Goal: Find contact information

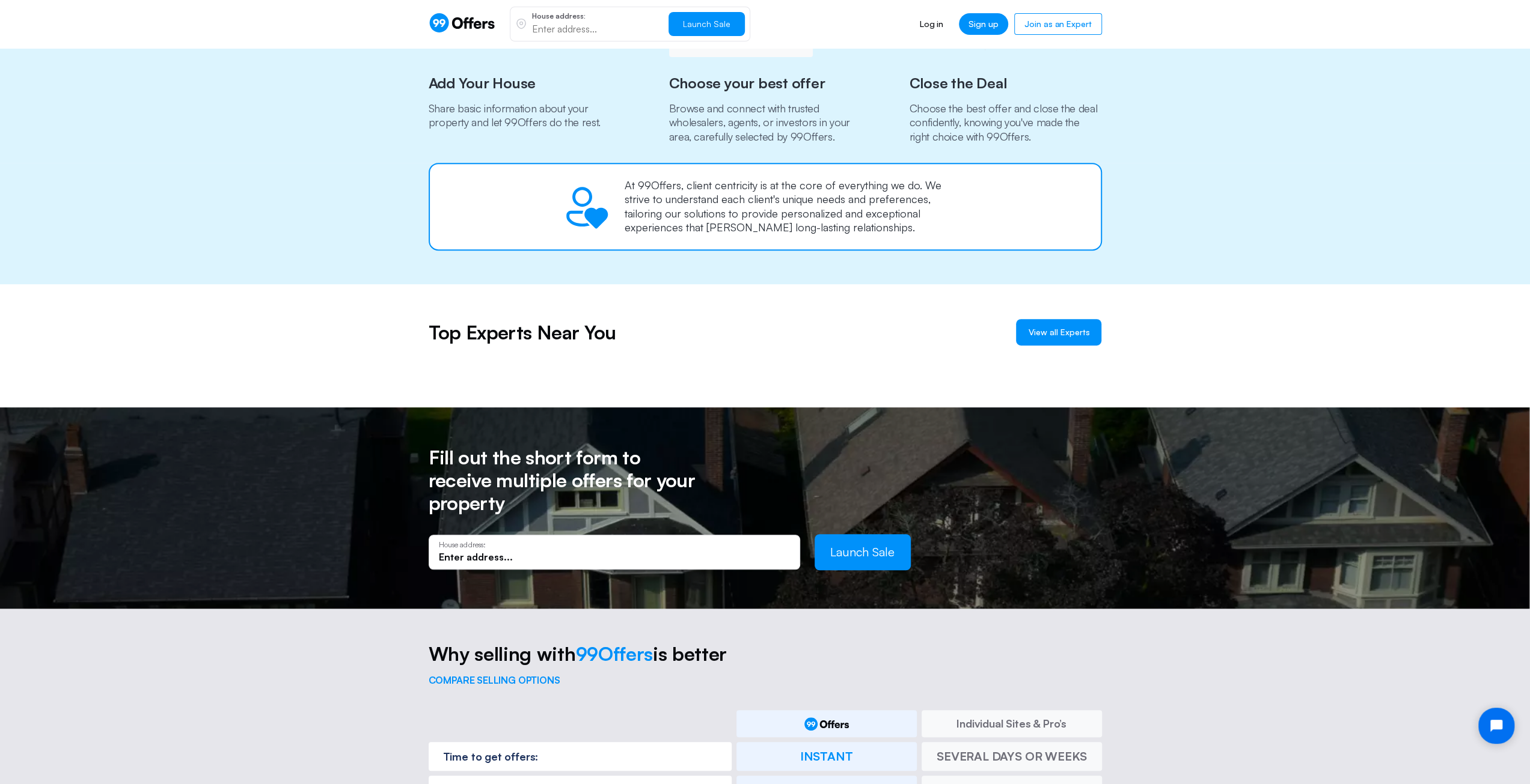
scroll to position [722, 0]
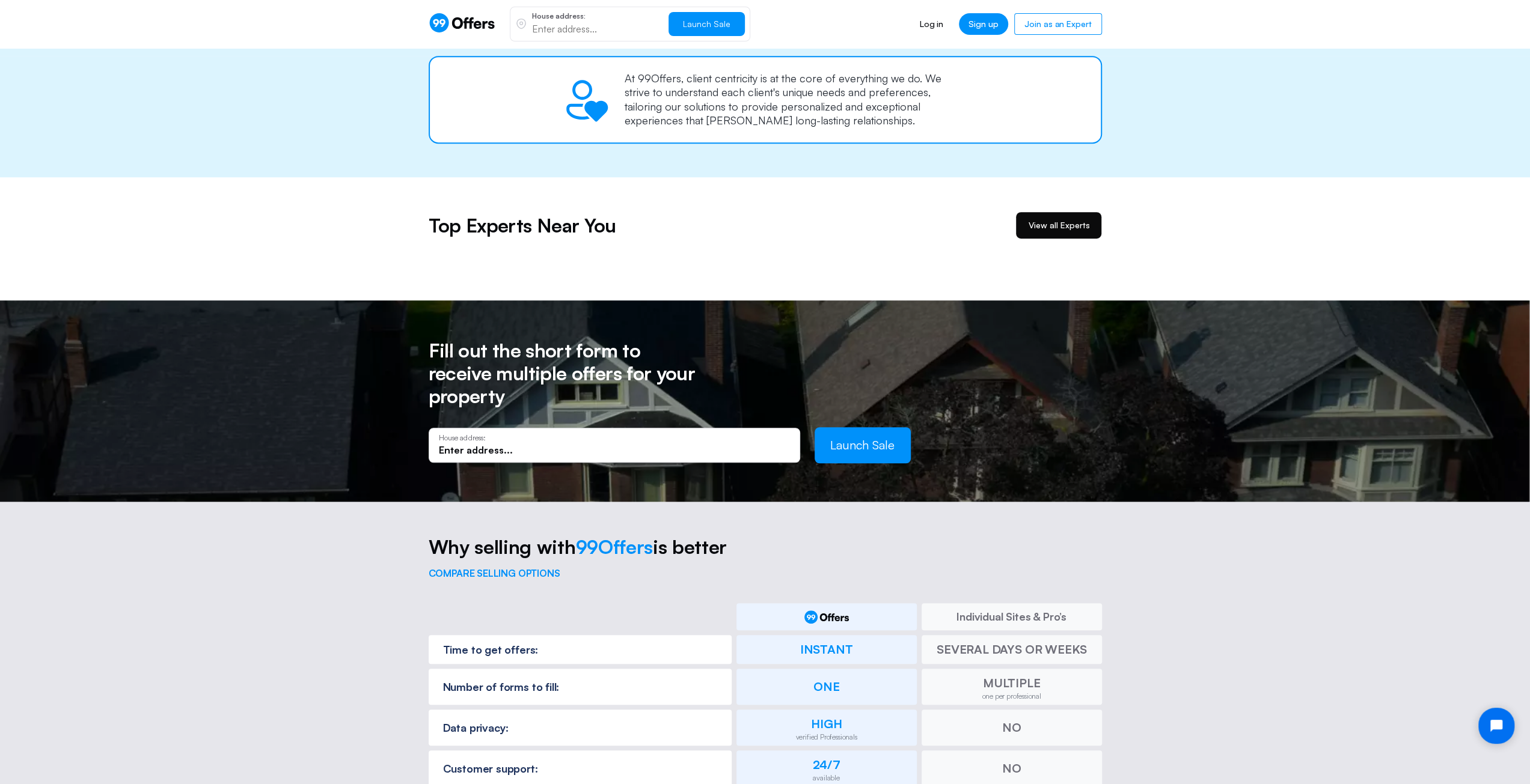
click at [1062, 223] on span "View all Experts" at bounding box center [1058, 225] width 61 height 12
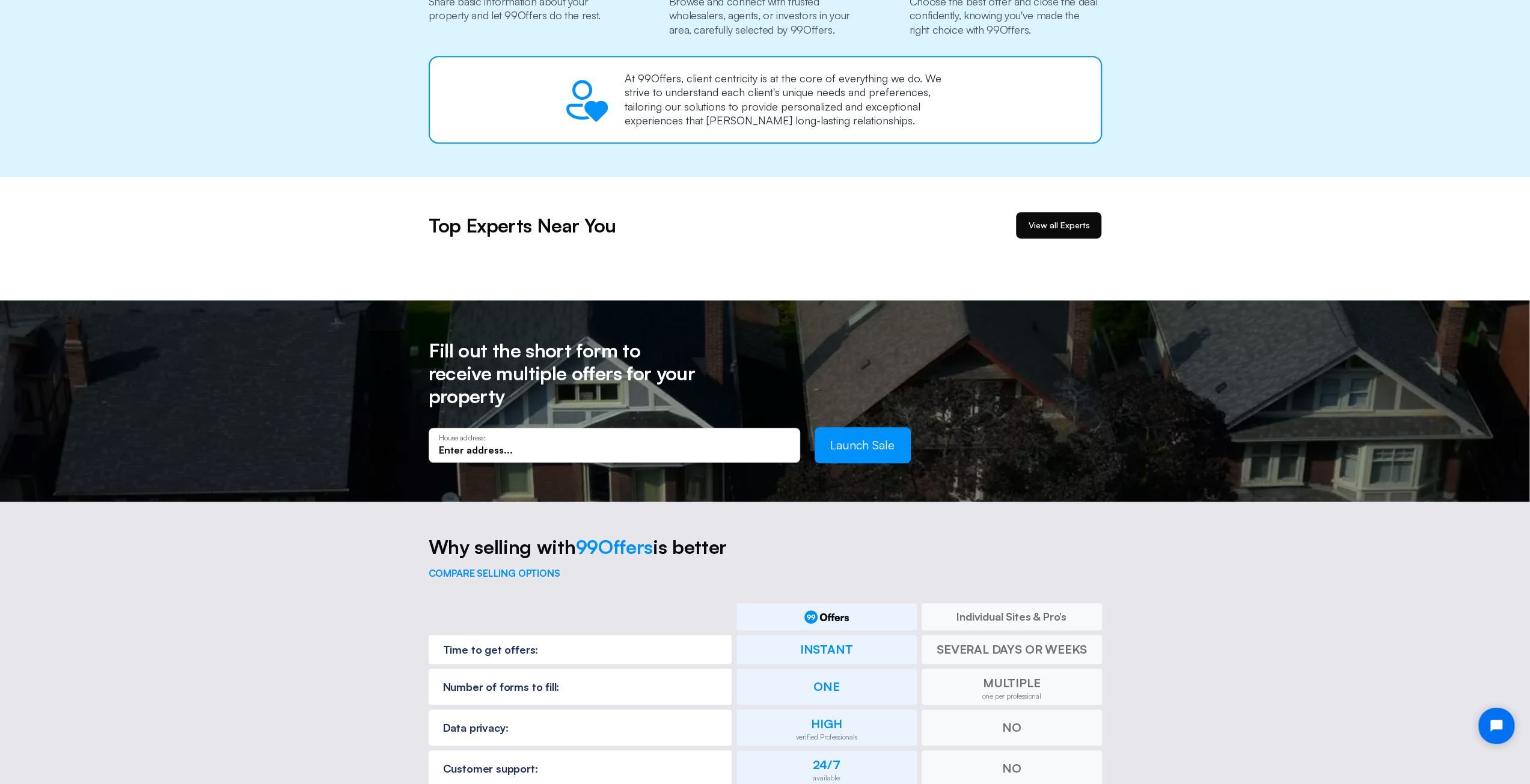
scroll to position [0, 0]
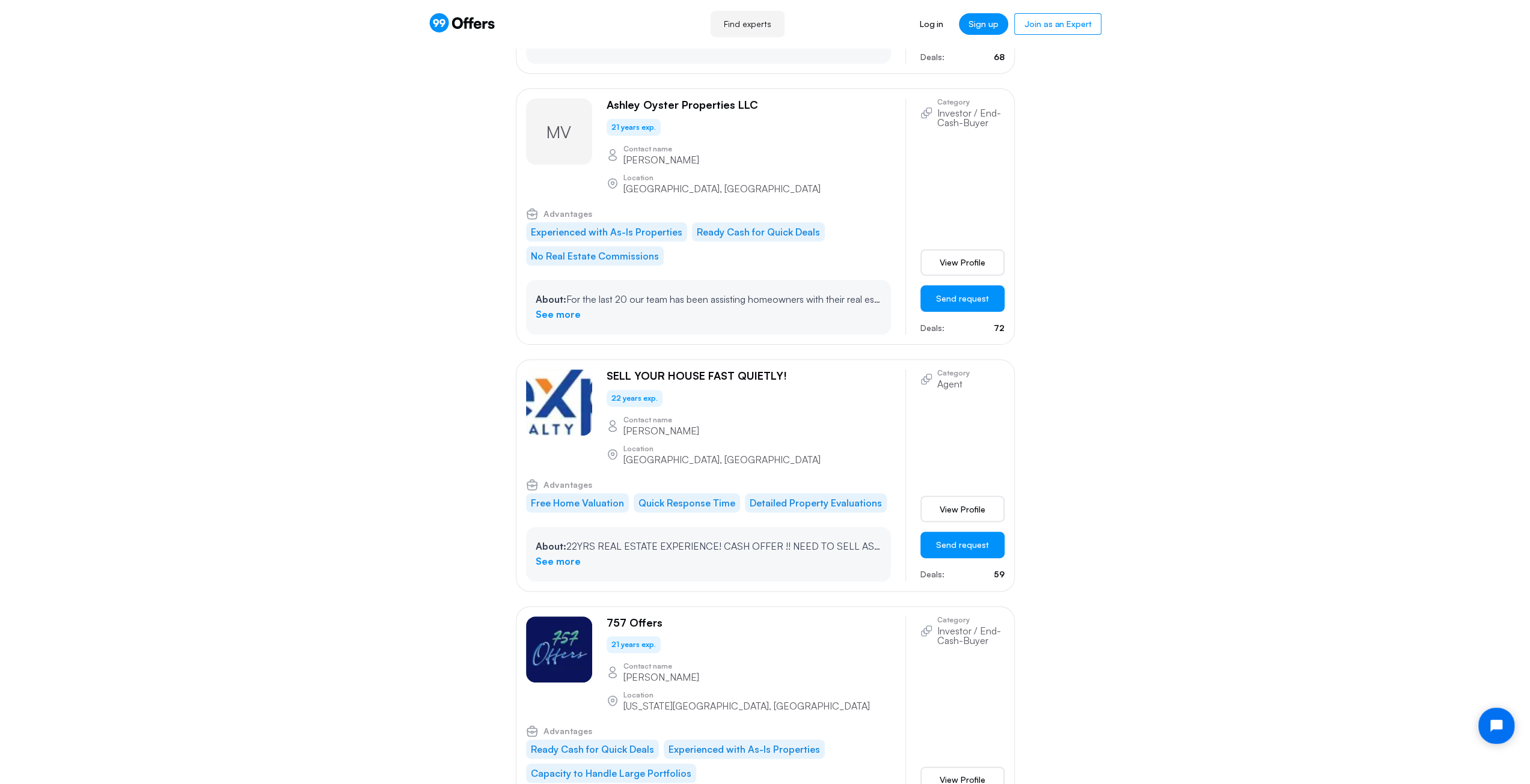
scroll to position [4868, 0]
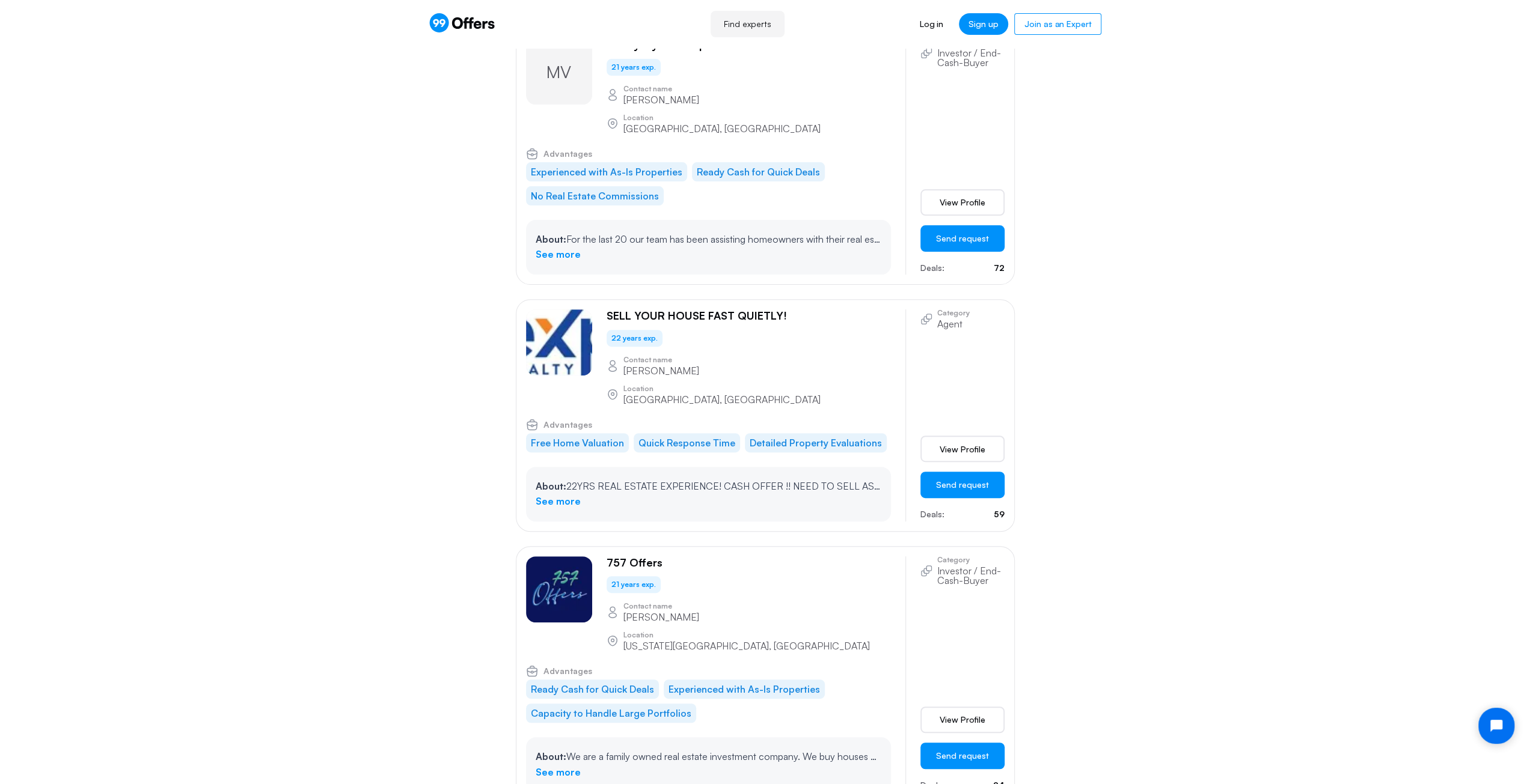
drag, startPoint x: 608, startPoint y: 371, endPoint x: 748, endPoint y: 371, distance: 140.0
copy p "Aurora Joy Investments, LLC"
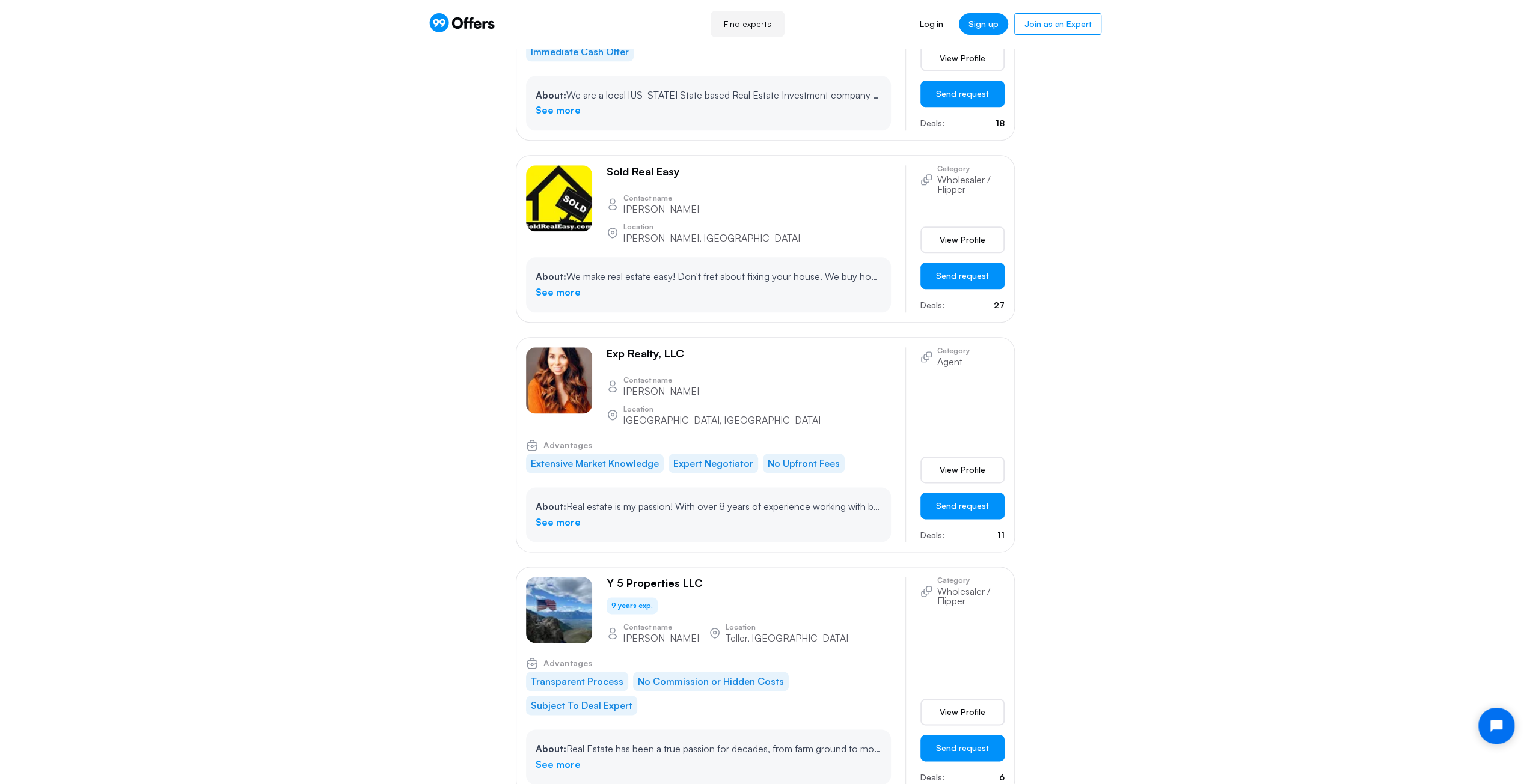
scroll to position [61424, 0]
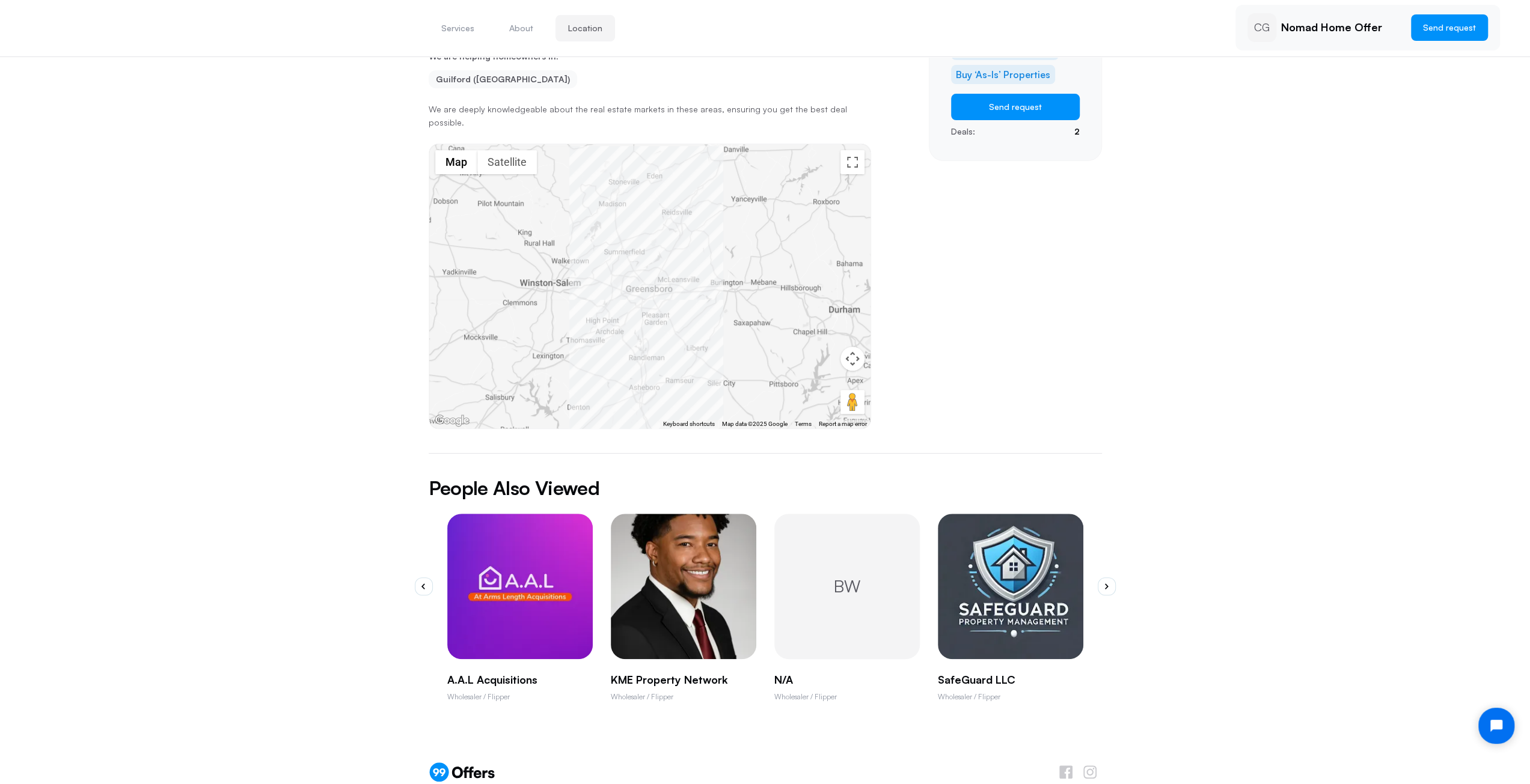
scroll to position [277, 0]
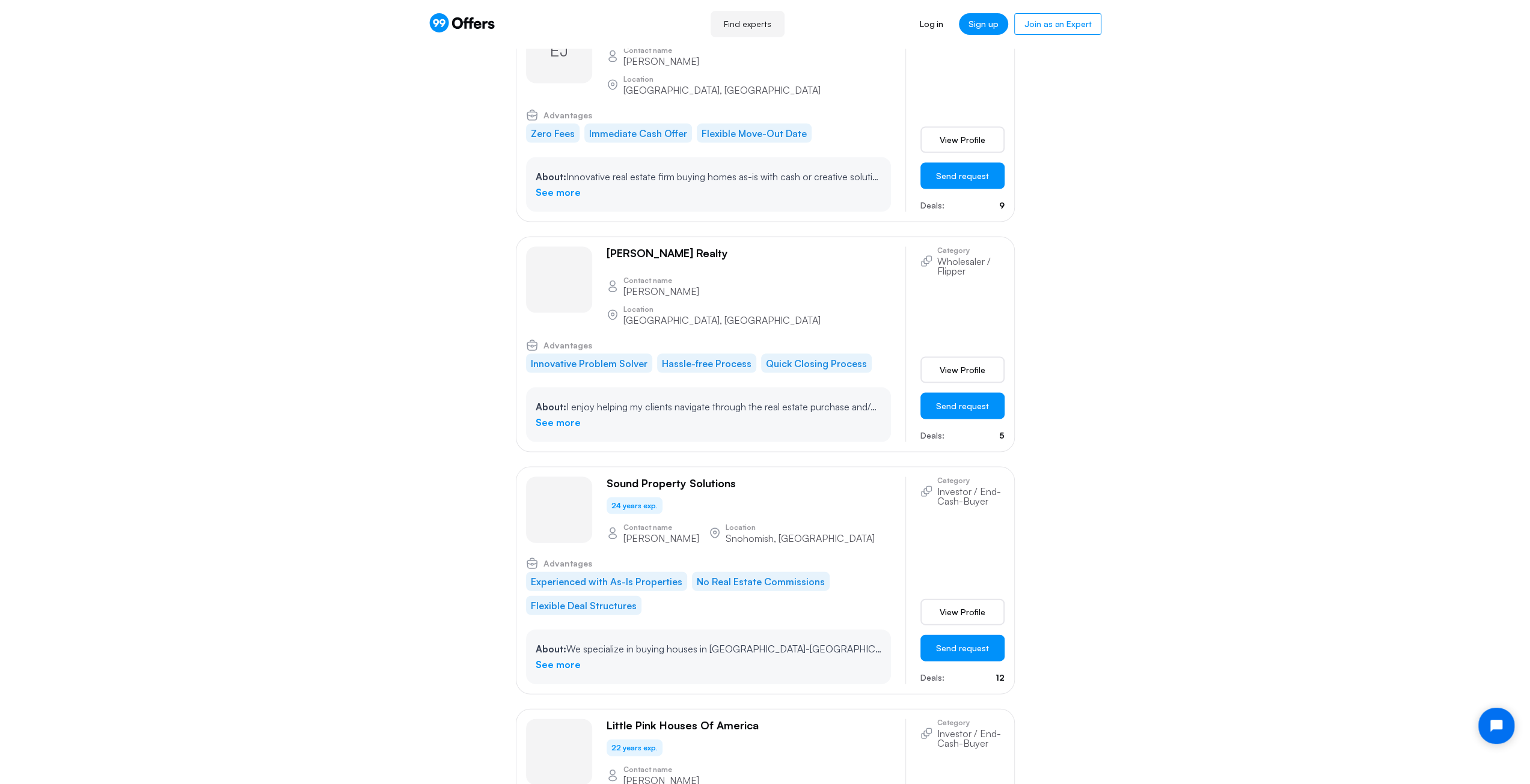
scroll to position [25666, 0]
